Goal: Task Accomplishment & Management: Complete application form

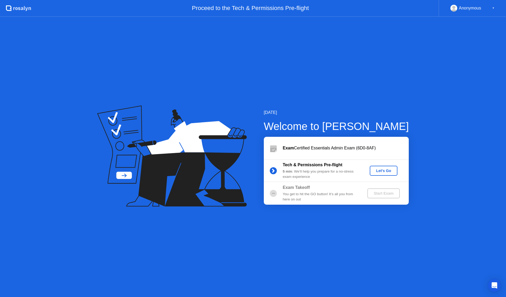
click at [386, 170] on div "Let's Go" at bounding box center [383, 171] width 23 height 4
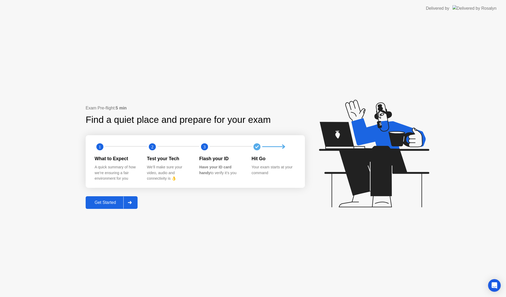
click at [112, 202] on div "Get Started" at bounding box center [105, 202] width 36 height 5
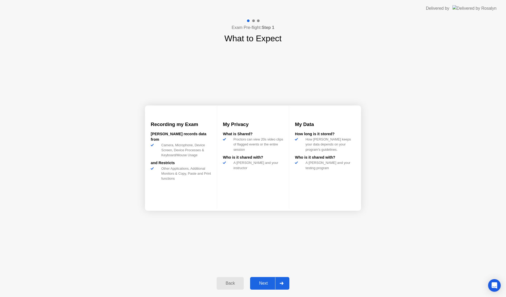
click at [267, 281] on div "Next" at bounding box center [263, 283] width 23 height 5
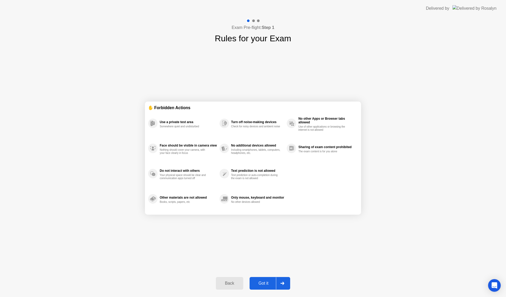
click at [273, 285] on div "Got it" at bounding box center [263, 283] width 25 height 5
select select "**********"
select select "*******"
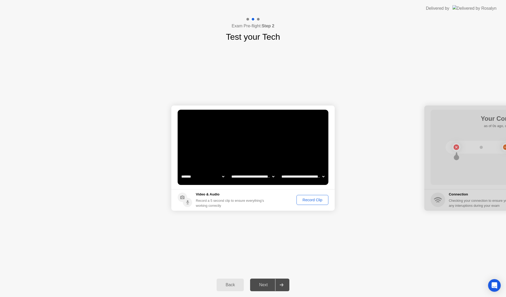
click at [313, 201] on div "Record Clip" at bounding box center [312, 200] width 28 height 4
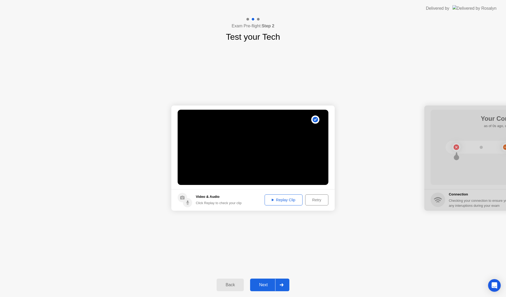
click at [287, 202] on div "Replay Clip" at bounding box center [283, 200] width 34 height 4
click at [262, 285] on div "Next" at bounding box center [263, 285] width 23 height 5
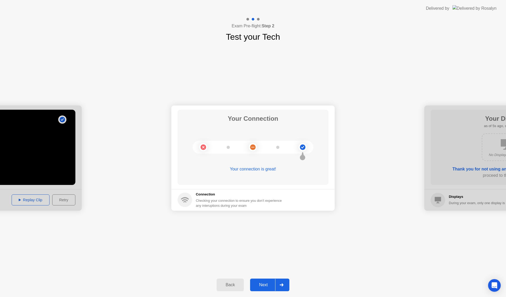
click at [265, 287] on div "Next" at bounding box center [263, 285] width 23 height 5
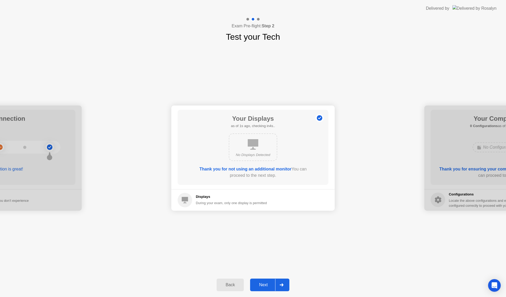
click at [264, 285] on div "Next" at bounding box center [263, 285] width 23 height 5
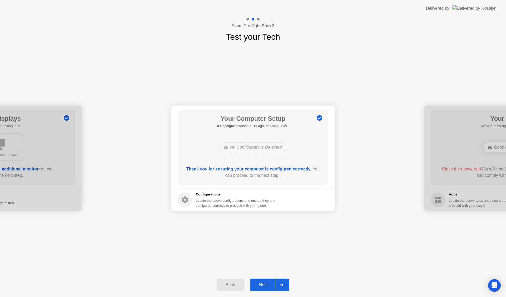
click at [264, 285] on div "Next" at bounding box center [263, 285] width 23 height 5
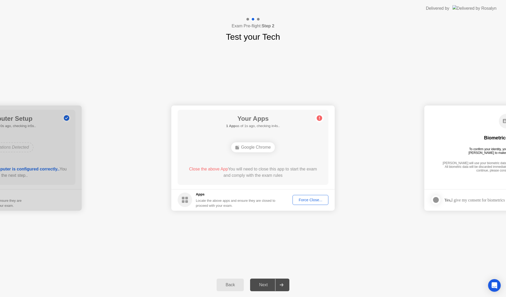
click at [287, 228] on div "**********" at bounding box center [253, 158] width 506 height 230
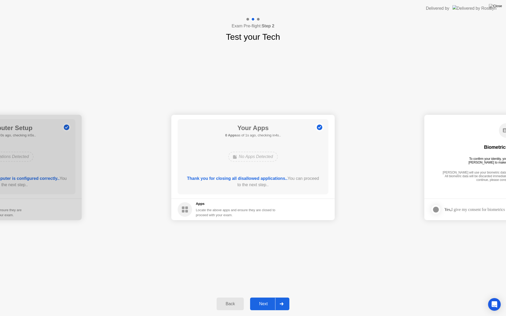
click at [268, 297] on button "Next" at bounding box center [269, 304] width 39 height 13
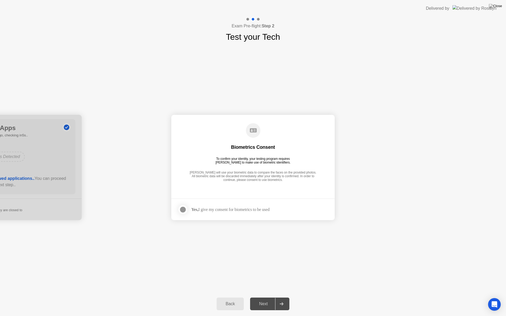
click at [227, 208] on div "Yes, I give my consent for biometrics to be used" at bounding box center [230, 209] width 78 height 5
click at [183, 210] on div at bounding box center [183, 210] width 6 height 6
click at [268, 297] on div "Next" at bounding box center [263, 304] width 23 height 5
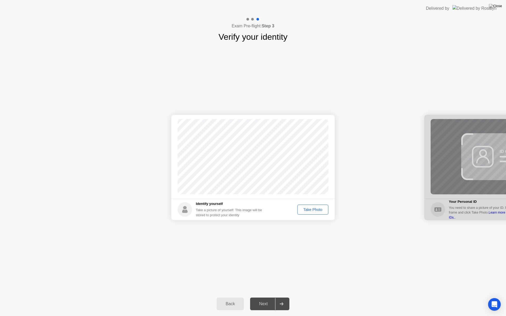
click at [322, 209] on div "Take Photo" at bounding box center [312, 210] width 27 height 4
click at [268, 297] on div "Next" at bounding box center [263, 304] width 23 height 5
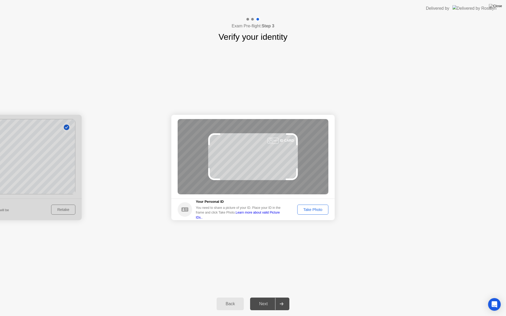
click at [319, 209] on div "Take Photo" at bounding box center [312, 210] width 27 height 4
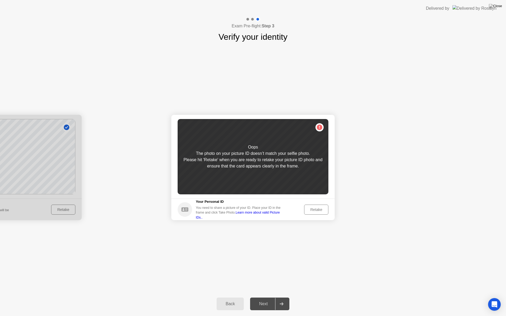
click at [320, 210] on div "Retake" at bounding box center [316, 210] width 21 height 4
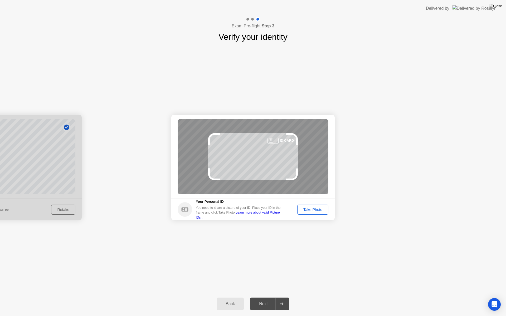
click at [320, 210] on div "Take Photo" at bounding box center [312, 210] width 27 height 4
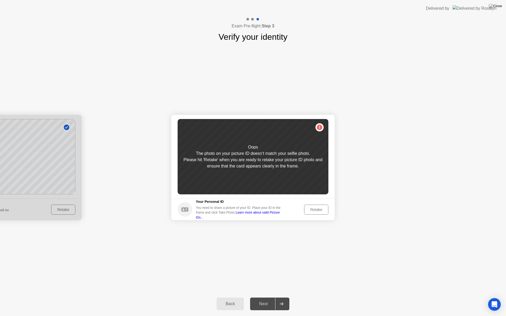
click at [320, 210] on div "Retake" at bounding box center [316, 210] width 21 height 4
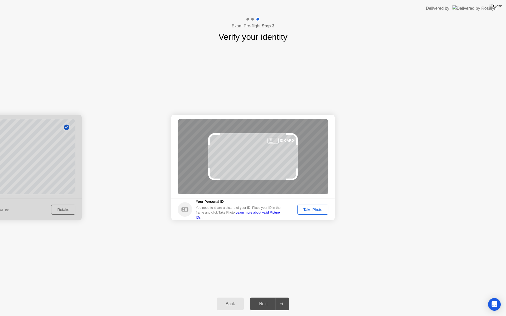
click at [320, 212] on div "Take Photo" at bounding box center [312, 210] width 27 height 4
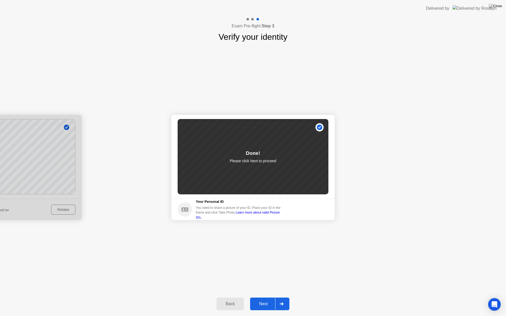
click at [269, 297] on div "Next" at bounding box center [263, 304] width 23 height 5
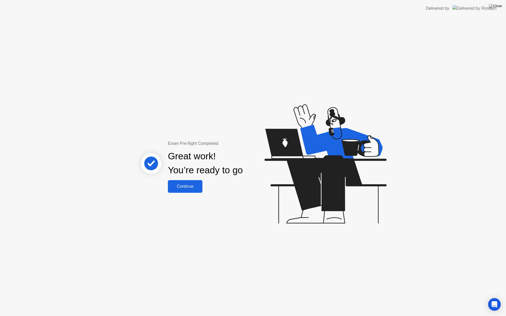
click at [192, 189] on div "Continue" at bounding box center [184, 186] width 31 height 5
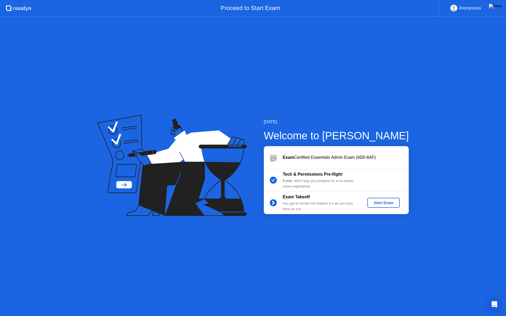
click at [396, 202] on div "Start Exam" at bounding box center [383, 203] width 28 height 4
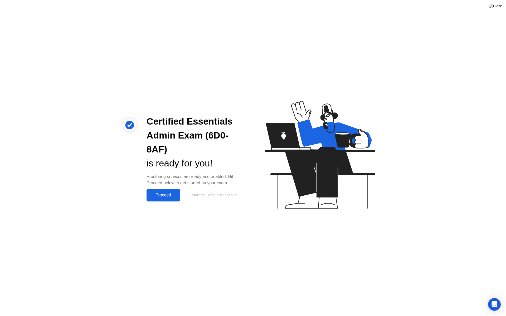
click at [165, 198] on div "Proceed" at bounding box center [163, 195] width 30 height 5
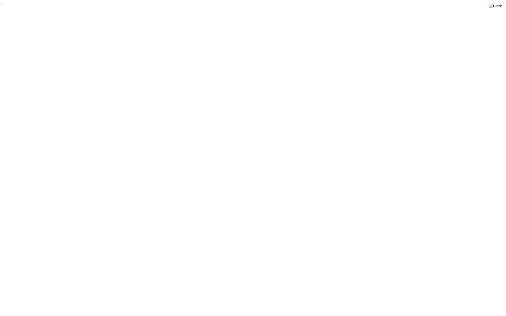
click div "End Proctoring Session"
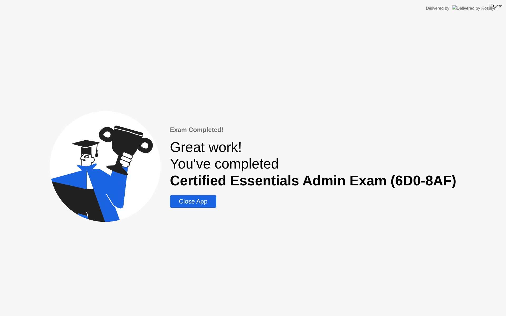
click at [204, 202] on div "Close App" at bounding box center [193, 201] width 43 height 7
